Goal: Communication & Community: Ask a question

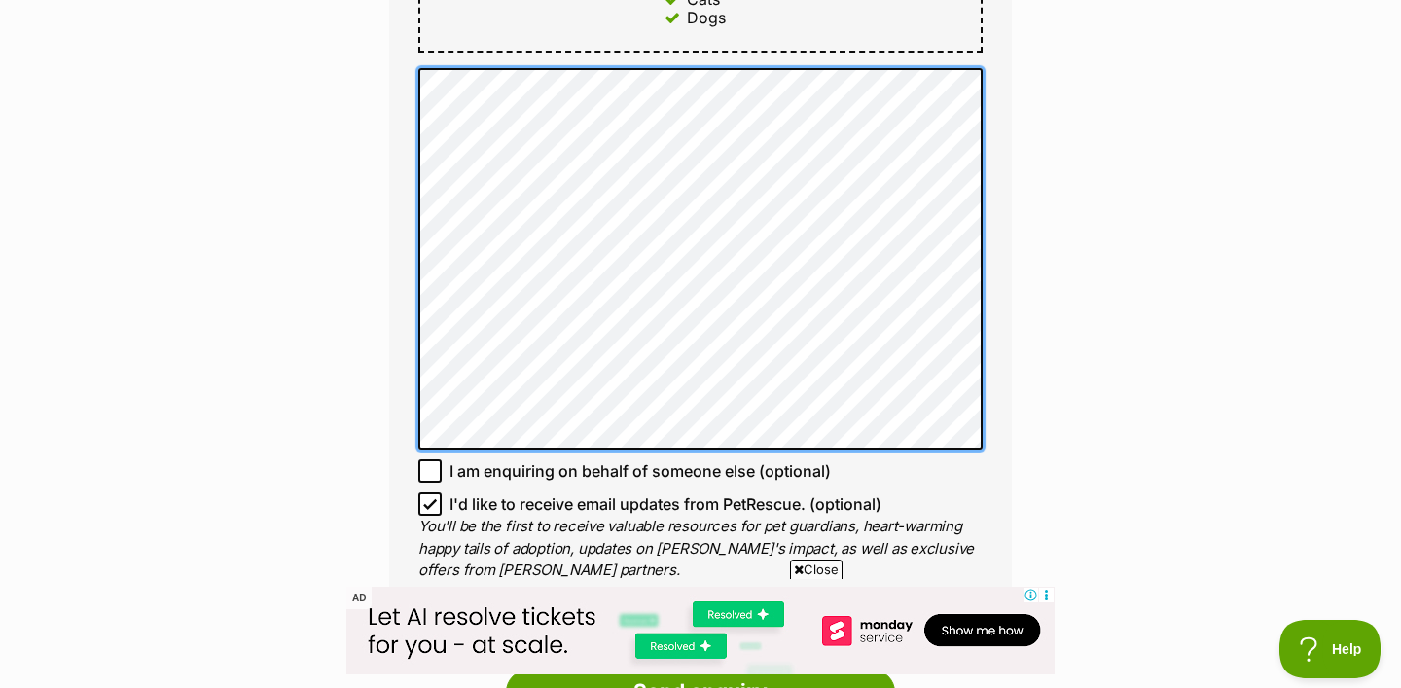
scroll to position [1342, 0]
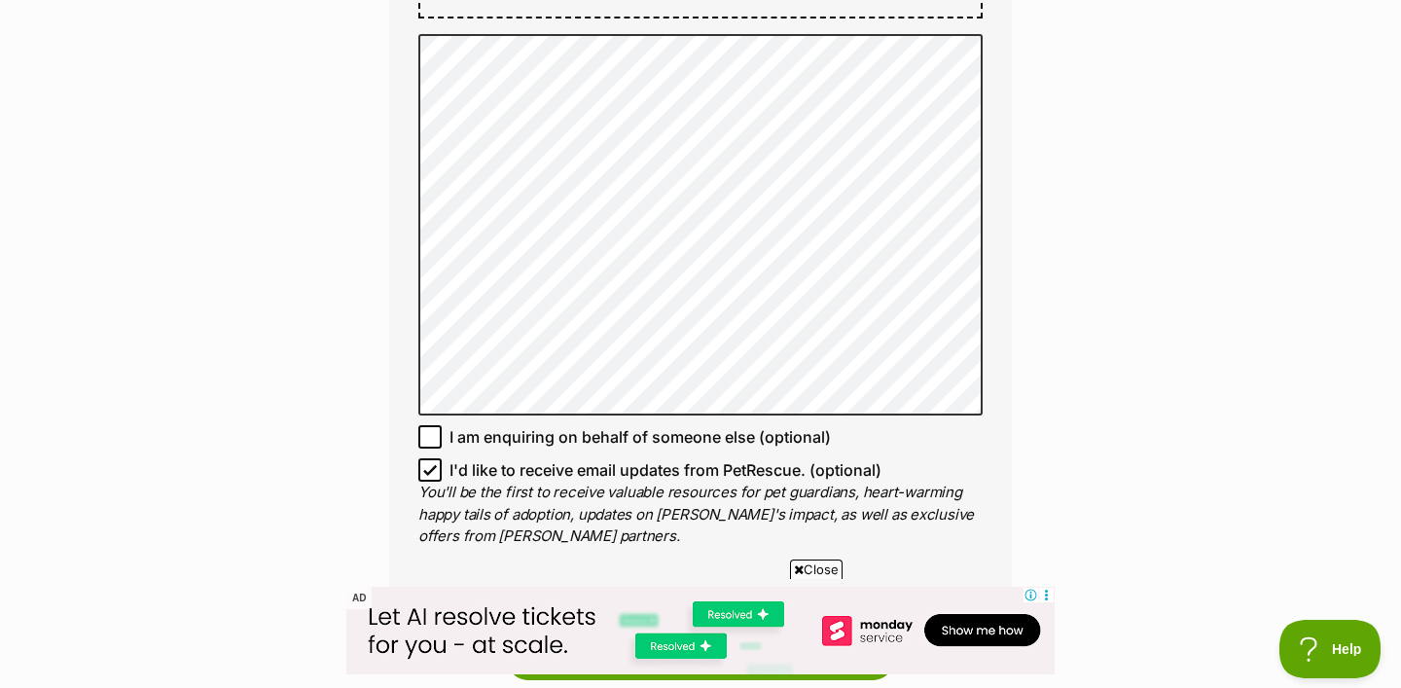
click at [429, 463] on icon at bounding box center [430, 470] width 14 height 14
click at [429, 458] on input "I'd like to receive email updates from PetRescue. (optional)" at bounding box center [429, 469] width 23 height 23
checkbox input "false"
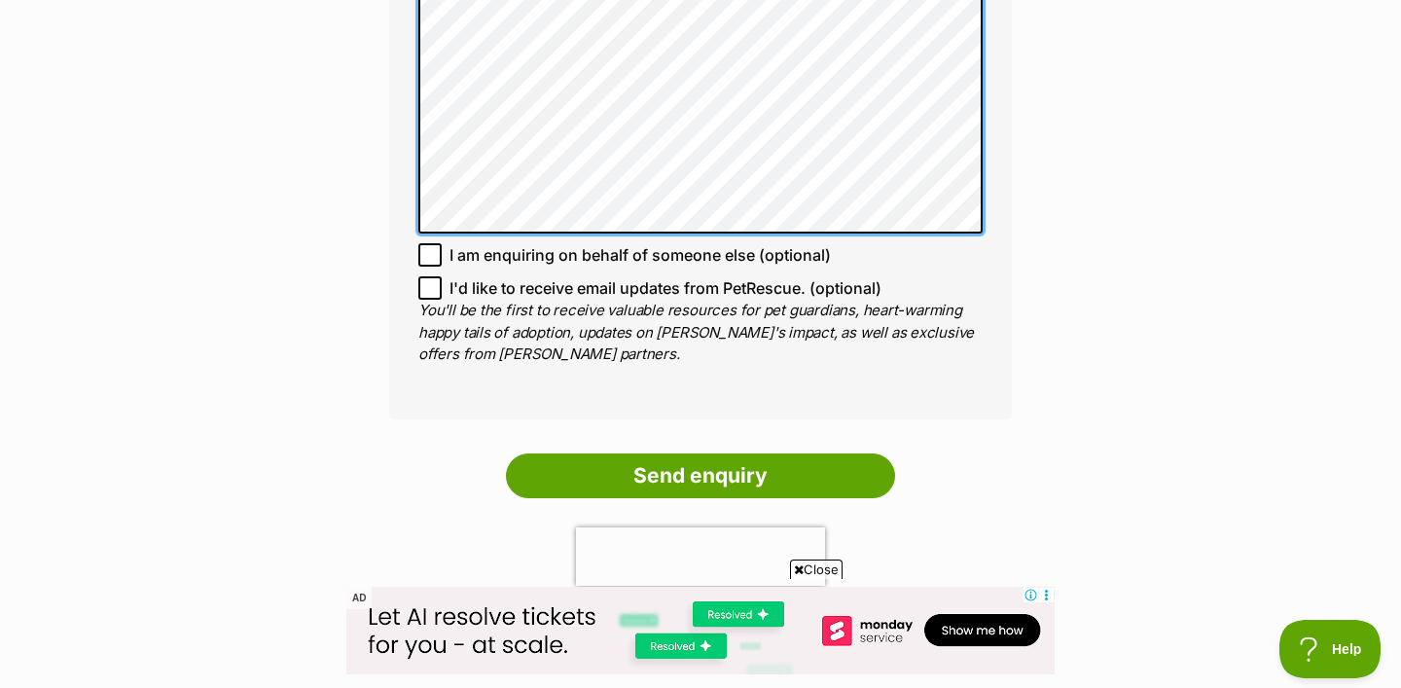
scroll to position [1597, 0]
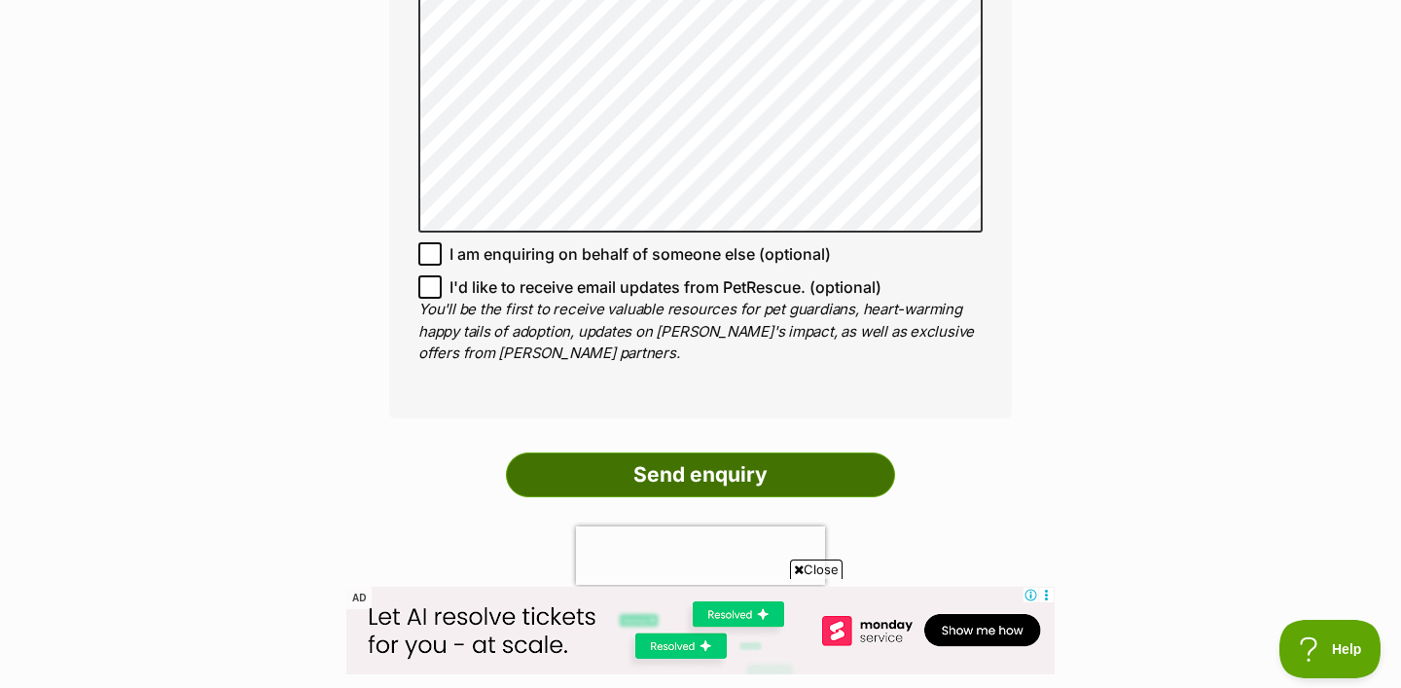
click at [737, 457] on input "Send enquiry" at bounding box center [700, 475] width 389 height 45
